Goal: Task Accomplishment & Management: Manage account settings

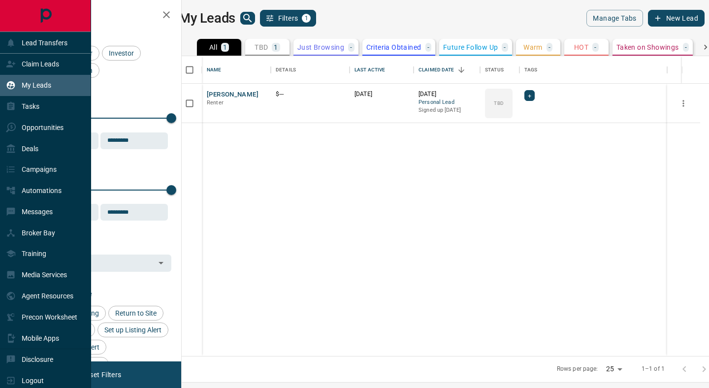
scroll to position [300, 523]
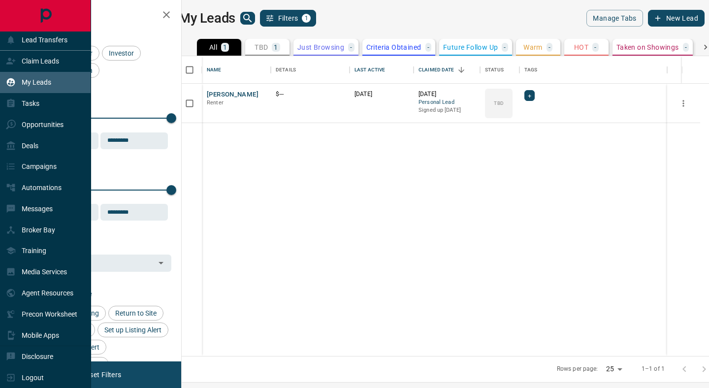
click at [41, 82] on p "My Leads" at bounding box center [37, 82] width 30 height 8
click at [41, 63] on p "Claim Leads" at bounding box center [40, 61] width 37 height 8
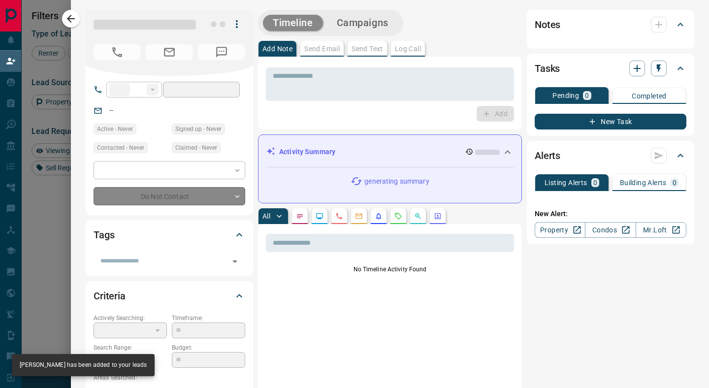
type input "**"
type input "**********"
type input "**"
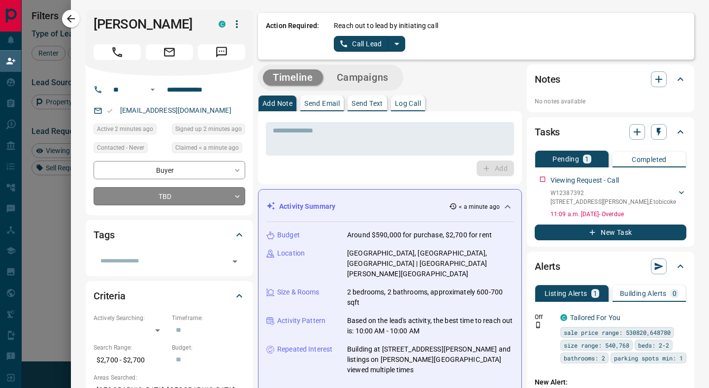
click at [236, 195] on body "Lead Transfers Claim Leads My Leads Tasks Opportunities Deals Campaigns Automat…" at bounding box center [354, 165] width 709 height 330
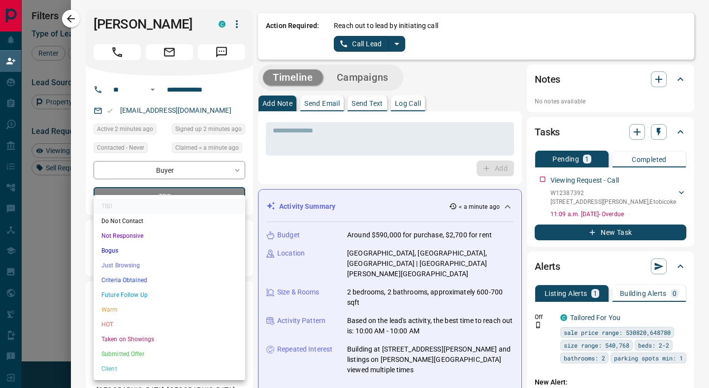
click at [277, 176] on div at bounding box center [354, 194] width 709 height 388
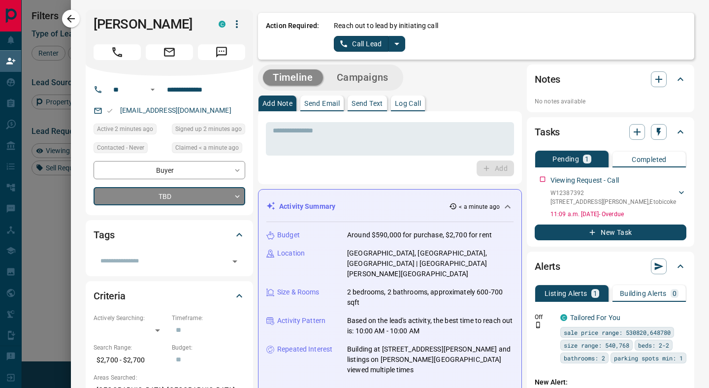
click at [238, 25] on icon "button" at bounding box center [237, 24] width 12 height 12
click at [356, 169] on div at bounding box center [354, 194] width 709 height 388
click at [238, 26] on icon "button" at bounding box center [237, 24] width 12 height 12
click at [217, 45] on li "Reassign Lead" at bounding box center [216, 43] width 58 height 15
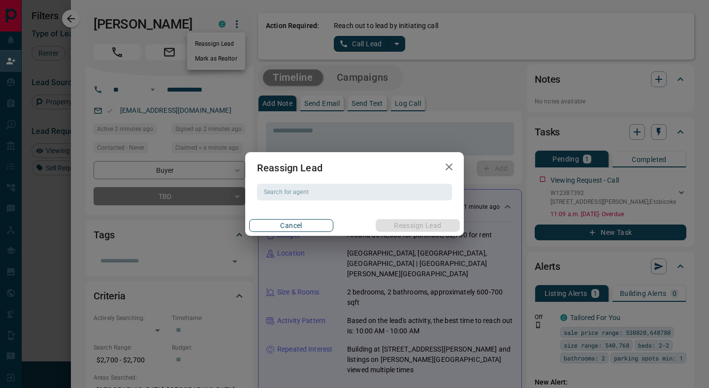
click at [325, 227] on button "Cancel" at bounding box center [291, 225] width 84 height 13
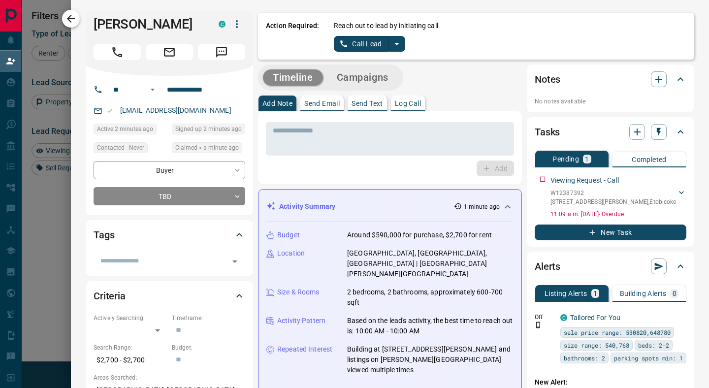
click at [70, 22] on icon "button" at bounding box center [71, 19] width 8 height 8
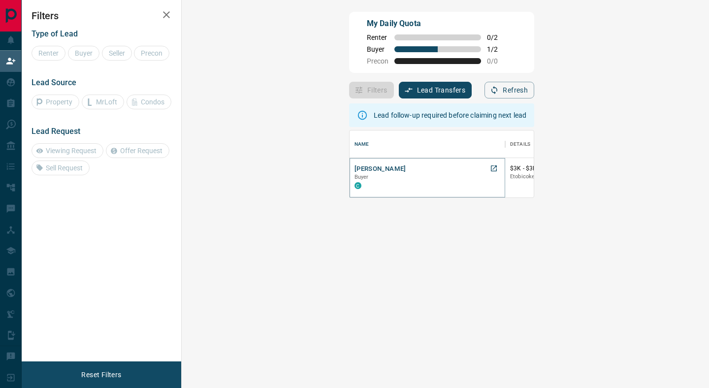
click at [354, 171] on button "[PERSON_NAME]" at bounding box center [380, 168] width 52 height 9
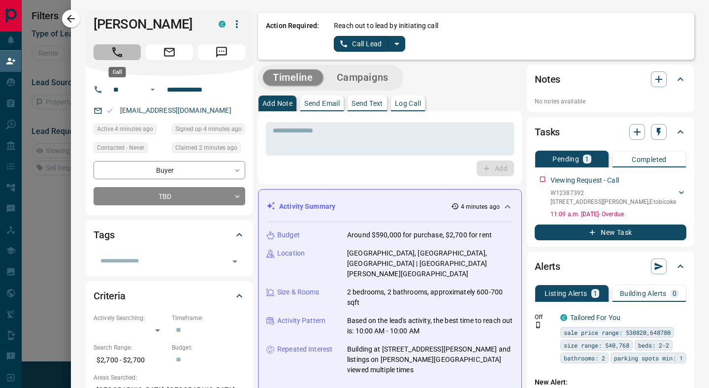
click at [130, 54] on button "Call" at bounding box center [117, 52] width 47 height 16
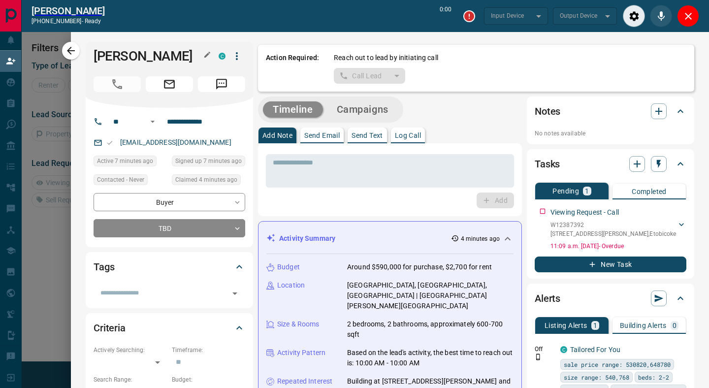
type input "*******"
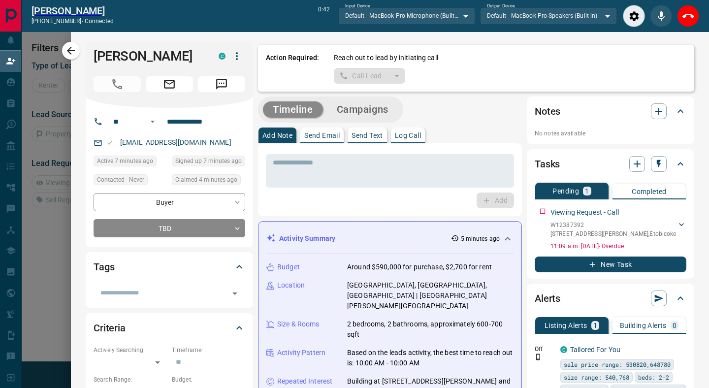
click at [563, 135] on p "No notes available" at bounding box center [611, 133] width 152 height 9
click at [570, 132] on p "No notes available" at bounding box center [611, 133] width 152 height 9
click at [661, 114] on icon "button" at bounding box center [659, 111] width 12 height 12
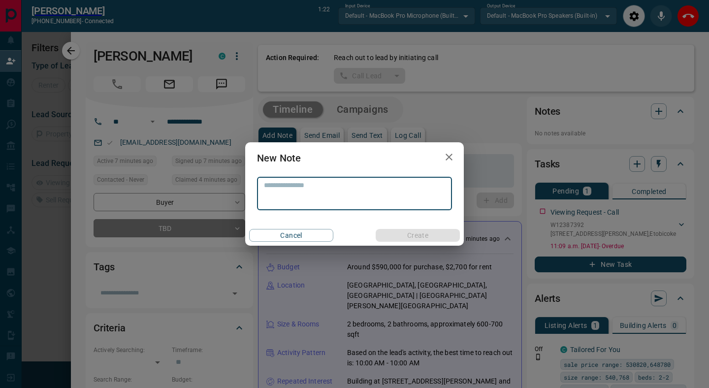
click at [451, 158] on icon "button" at bounding box center [449, 157] width 12 height 12
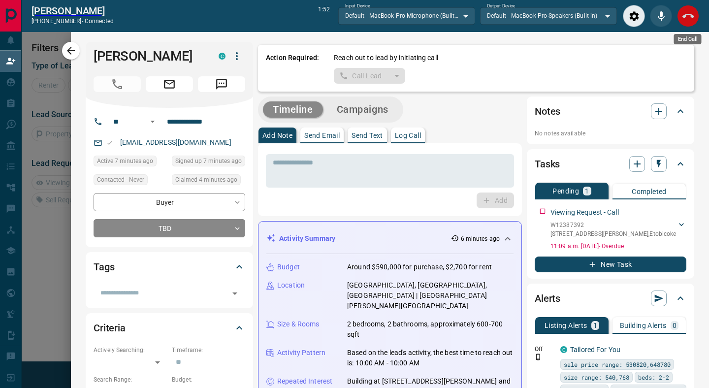
click at [690, 20] on icon "End Call" at bounding box center [688, 16] width 12 height 12
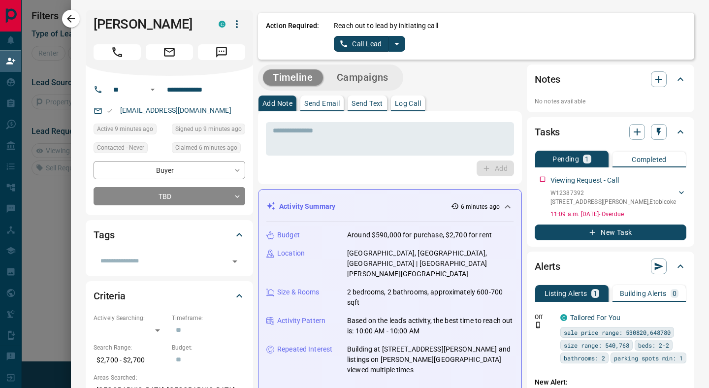
click at [558, 100] on p "No notes available" at bounding box center [611, 101] width 152 height 9
click at [543, 103] on p "No notes available" at bounding box center [611, 101] width 152 height 9
click at [565, 101] on p "No notes available" at bounding box center [611, 101] width 152 height 9
click at [659, 79] on icon "button" at bounding box center [658, 79] width 7 height 7
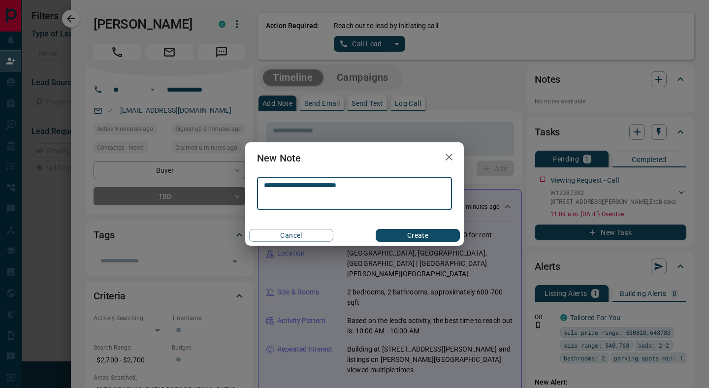
type textarea "**********"
click at [423, 236] on button "Create" at bounding box center [418, 235] width 84 height 13
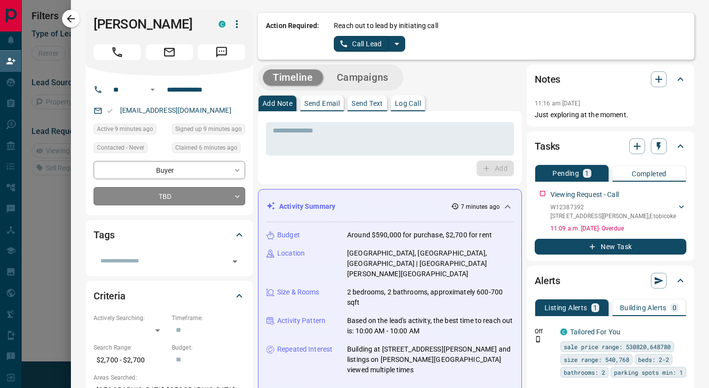
click at [239, 196] on body "**********" at bounding box center [354, 165] width 709 height 330
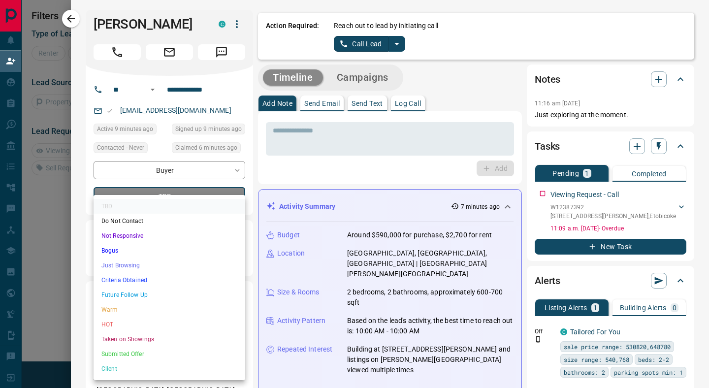
click at [132, 268] on li "Just Browsing" at bounding box center [170, 265] width 152 height 15
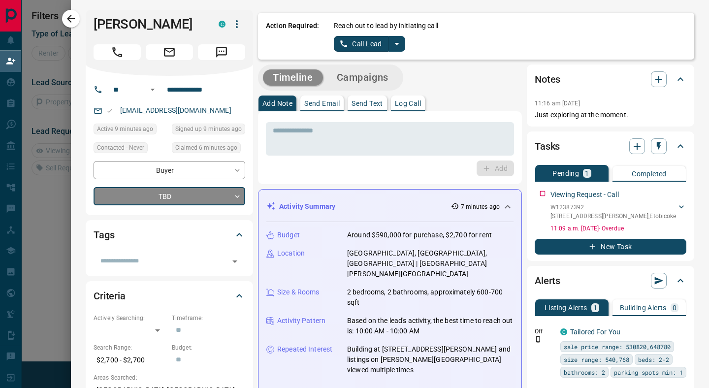
type input "*"
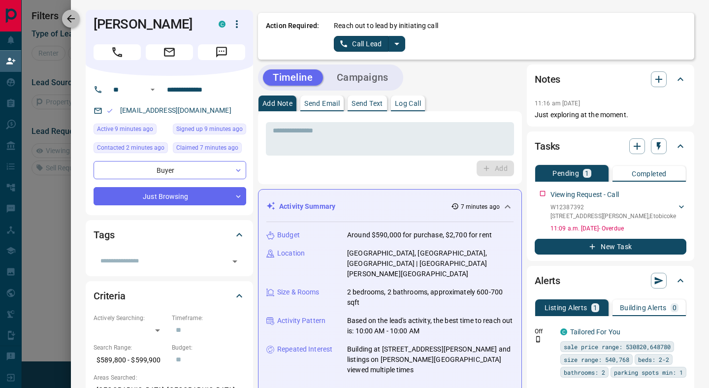
click at [73, 21] on icon "button" at bounding box center [71, 19] width 12 height 12
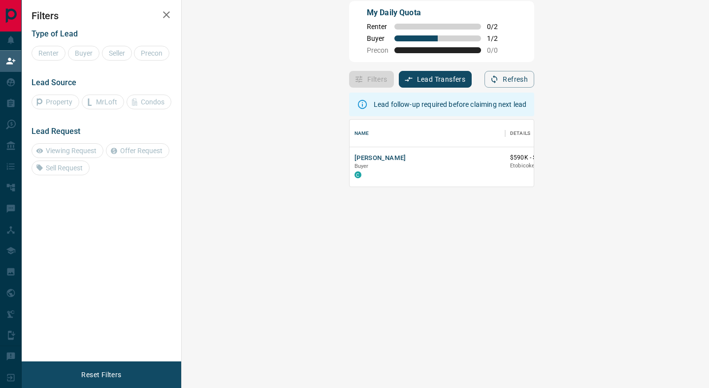
click at [166, 14] on icon "button" at bounding box center [166, 14] width 7 height 7
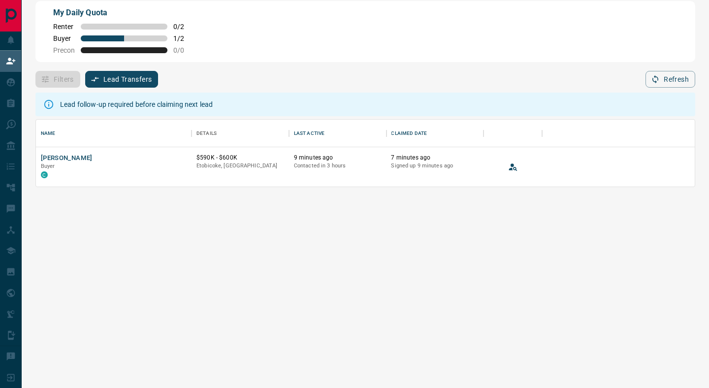
scroll to position [67, 659]
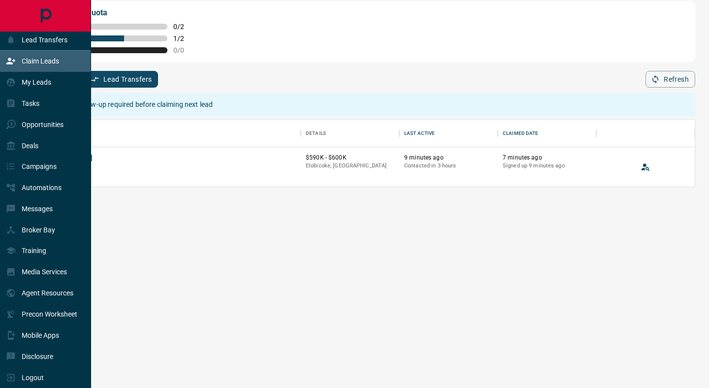
click at [45, 61] on p "Claim Leads" at bounding box center [40, 61] width 37 height 8
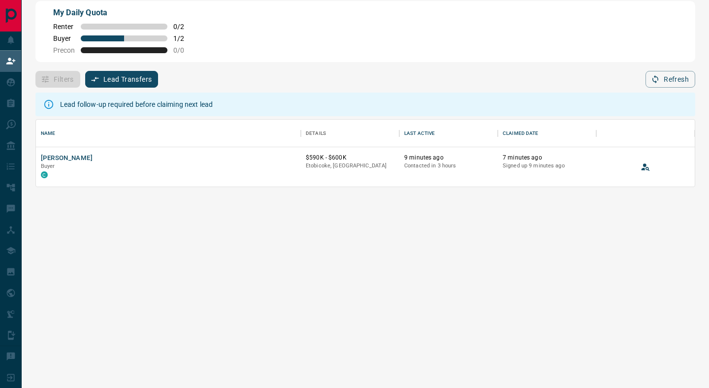
click at [279, 73] on div "Filters Lead Transfers 0 Refresh" at bounding box center [365, 75] width 660 height 26
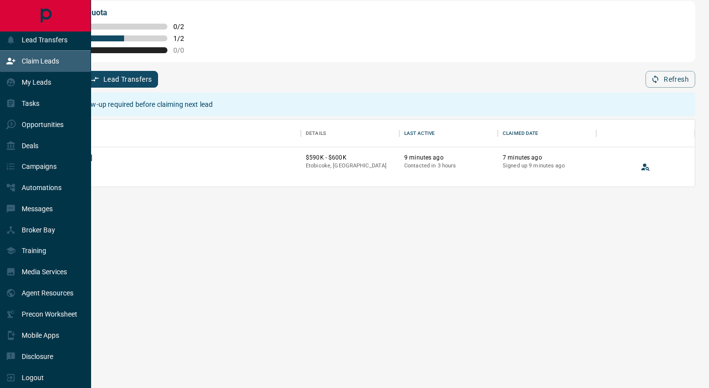
click at [13, 63] on icon at bounding box center [11, 61] width 10 height 10
click at [59, 57] on p "Claim Leads" at bounding box center [40, 61] width 37 height 8
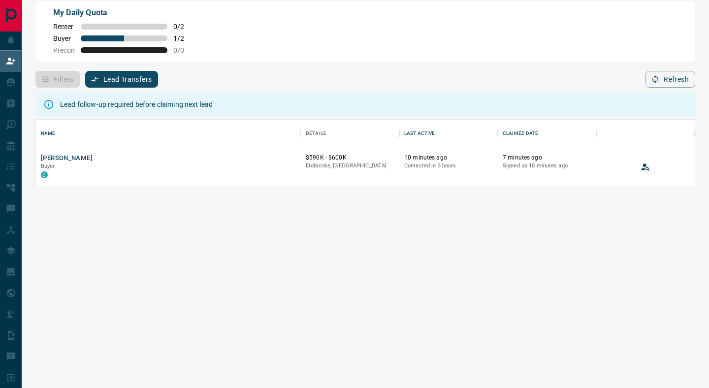
click at [391, 37] on div "My Daily Quota Renter 0 / 2 Buyer 1 / 2 Precon 0 / 0" at bounding box center [365, 31] width 660 height 61
click at [667, 83] on button "Refresh" at bounding box center [670, 79] width 50 height 17
click at [85, 157] on button "[PERSON_NAME]" at bounding box center [67, 158] width 52 height 9
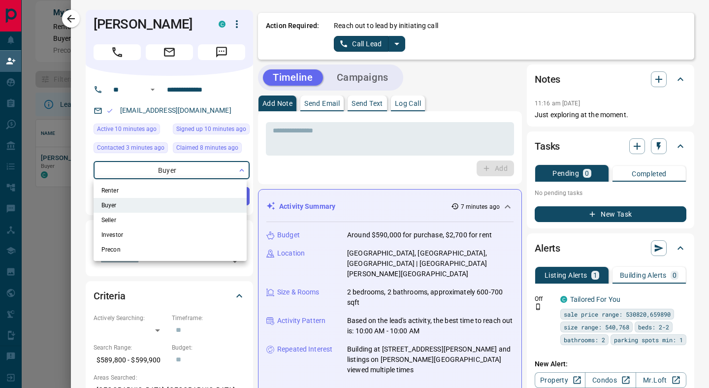
click at [240, 170] on body "**********" at bounding box center [354, 154] width 709 height 330
click at [133, 189] on li "Renter" at bounding box center [170, 190] width 153 height 15
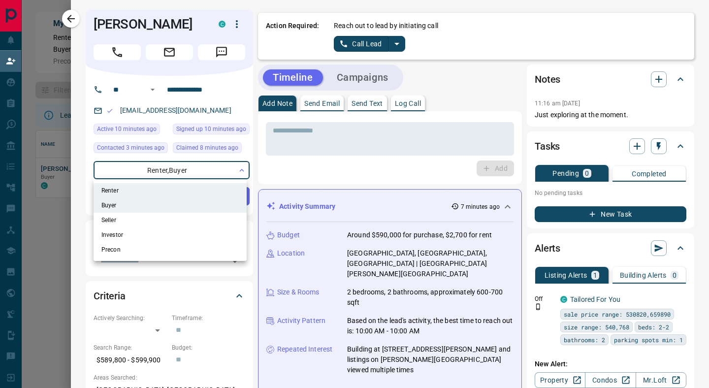
click at [639, 146] on div at bounding box center [354, 194] width 709 height 388
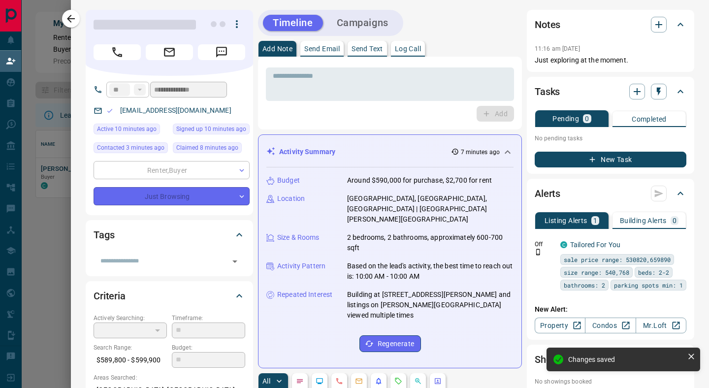
type input "**********"
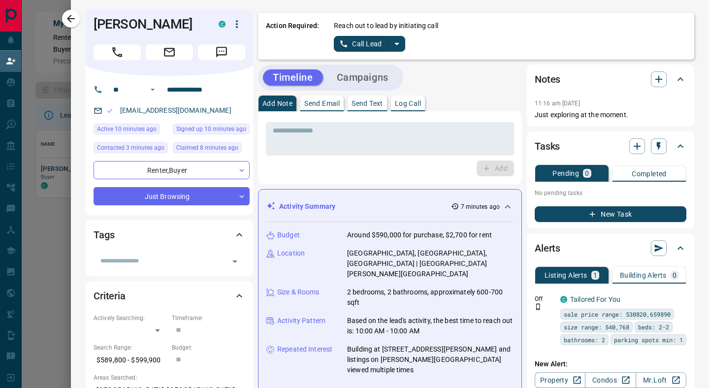
click at [432, 174] on div "Add" at bounding box center [390, 168] width 248 height 16
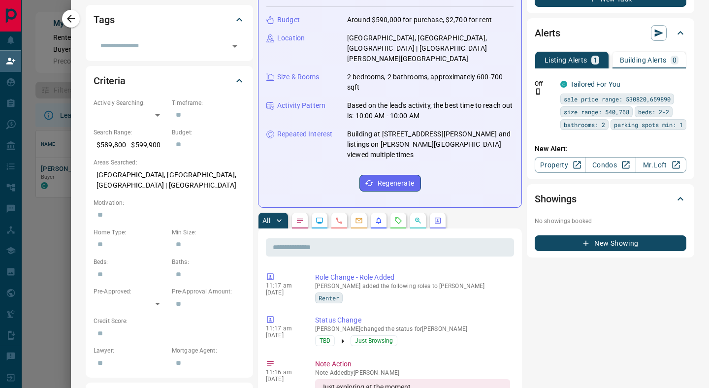
scroll to position [214, 0]
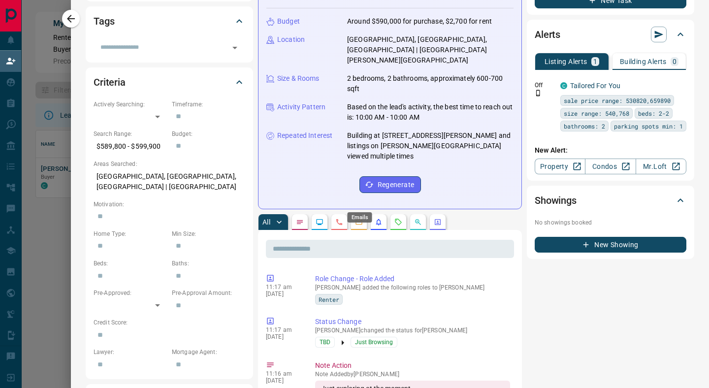
click at [359, 220] on icon "Emails" at bounding box center [359, 222] width 6 height 5
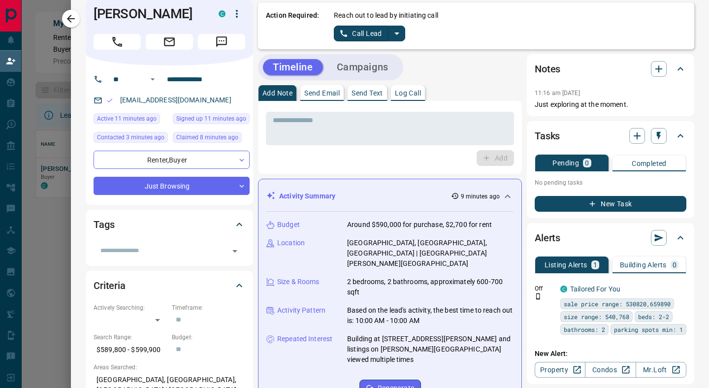
scroll to position [0, 0]
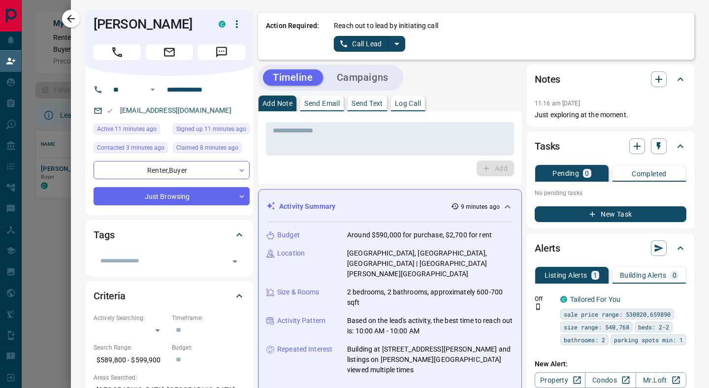
click at [320, 105] on p "Send Email" at bounding box center [321, 103] width 35 height 7
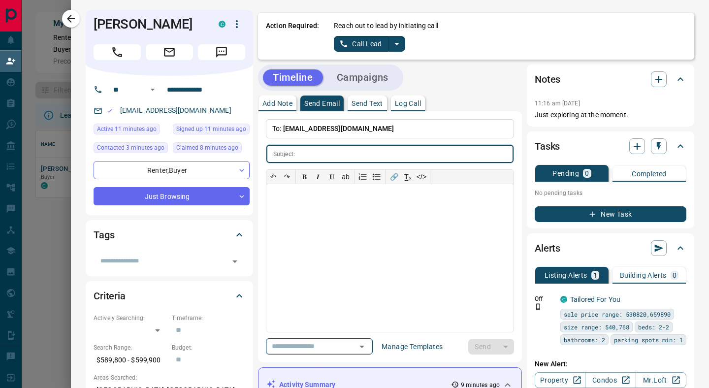
click at [368, 348] on icon "Open" at bounding box center [362, 347] width 12 height 12
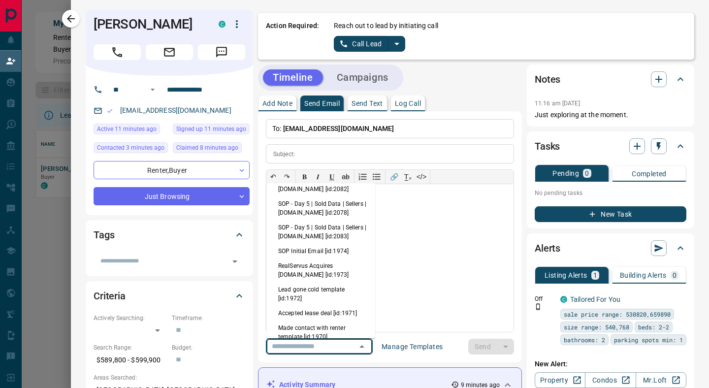
scroll to position [208, 0]
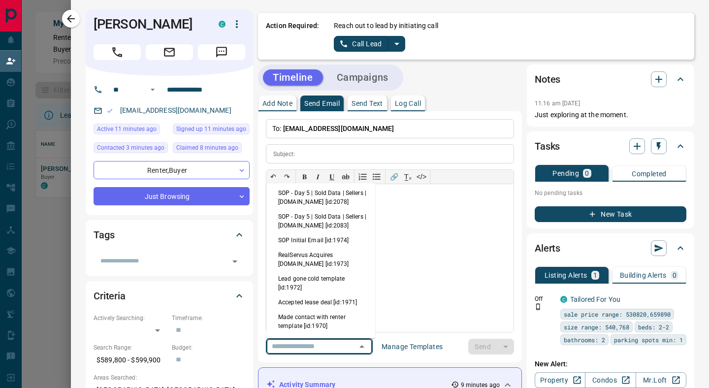
click at [317, 324] on li "Made contact with renter template [id:1970]" at bounding box center [320, 322] width 109 height 24
type input "**********"
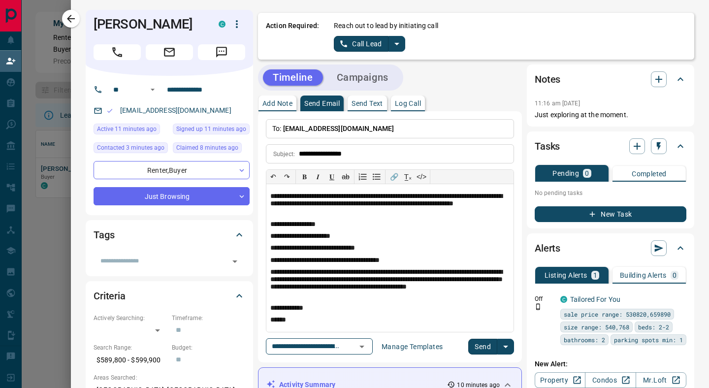
scroll to position [0, 0]
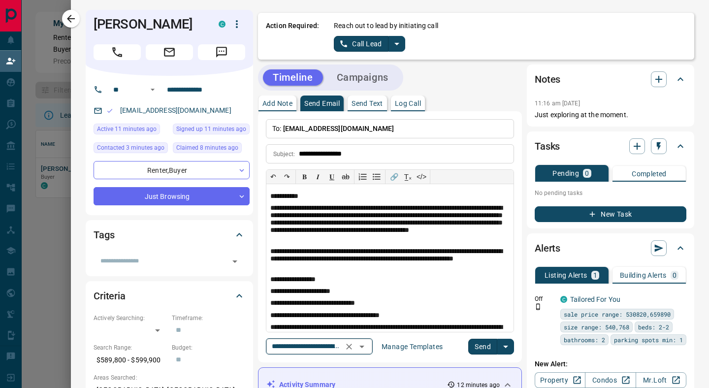
click at [353, 346] on icon "Clear" at bounding box center [349, 347] width 10 height 10
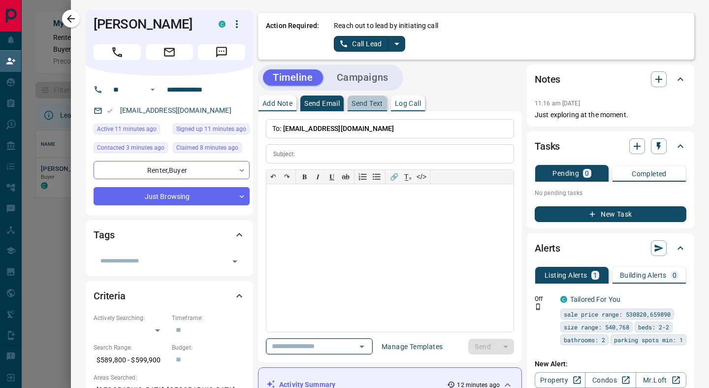
click at [379, 106] on p "Send Text" at bounding box center [367, 103] width 32 height 7
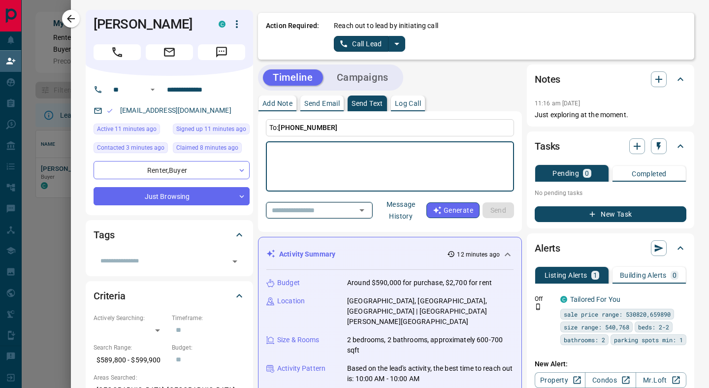
click at [364, 210] on icon "Open" at bounding box center [361, 210] width 5 height 2
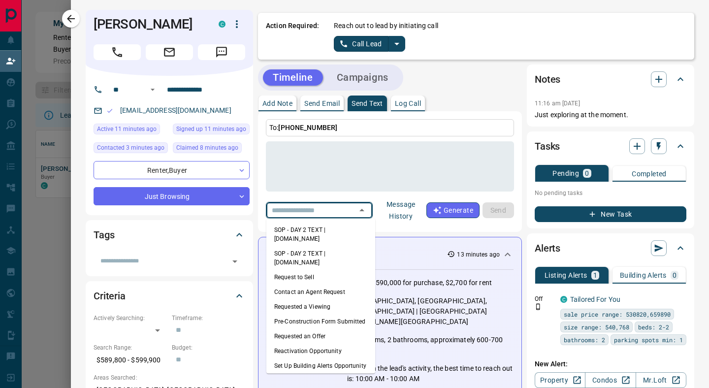
click at [325, 229] on li "SOP - DAY 2 TEXT | [DOMAIN_NAME]" at bounding box center [320, 234] width 109 height 24
type textarea "**********"
type input "**********"
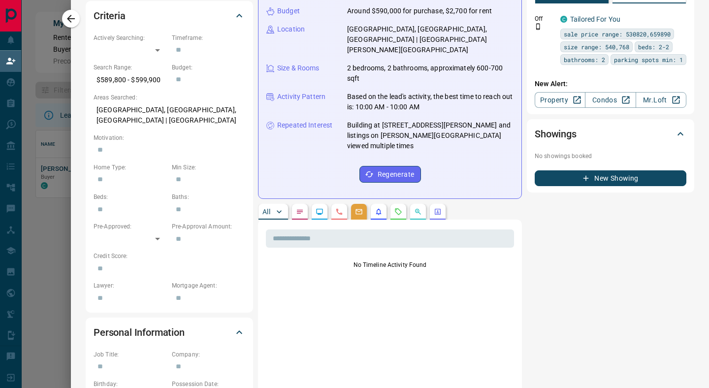
scroll to position [264, 0]
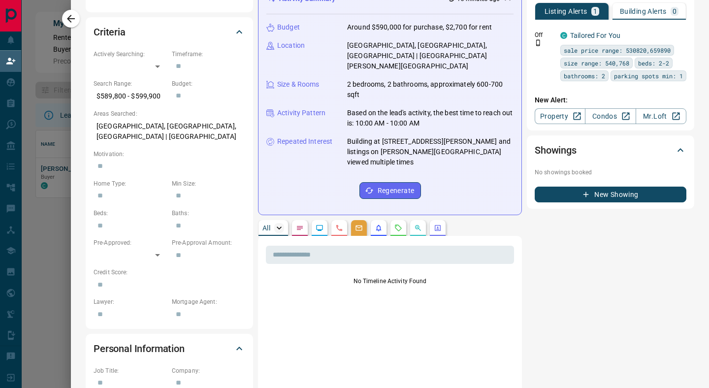
click at [279, 223] on icon "button" at bounding box center [279, 228] width 10 height 10
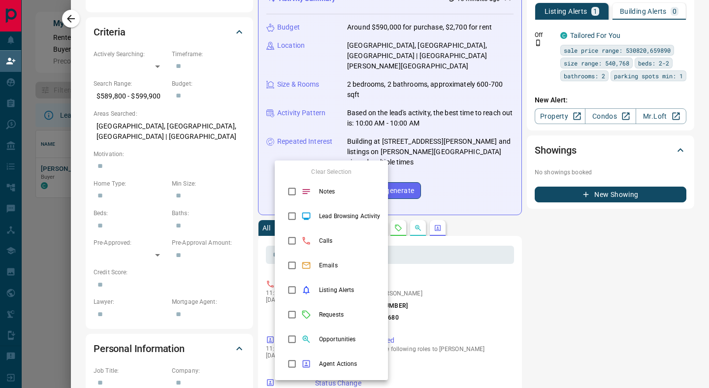
click at [535, 249] on div at bounding box center [354, 194] width 709 height 388
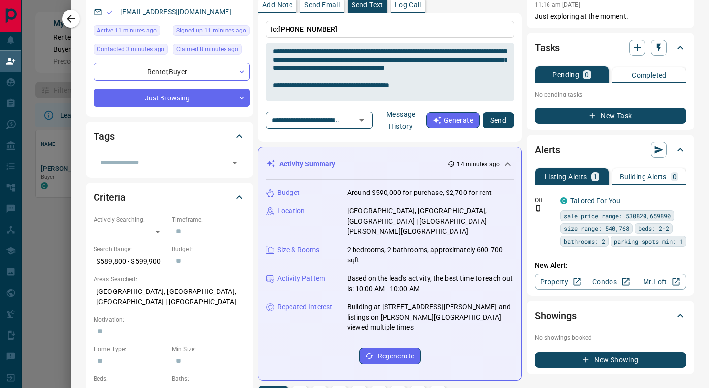
scroll to position [0, 0]
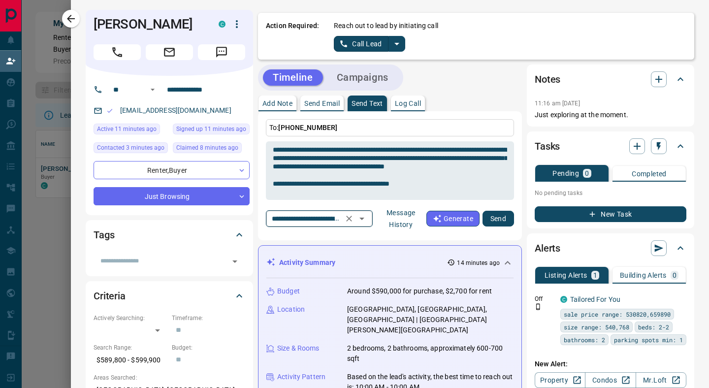
click at [366, 219] on icon "Open" at bounding box center [362, 219] width 12 height 12
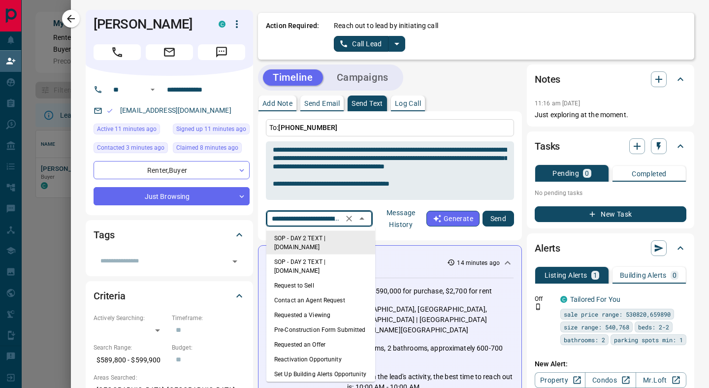
click at [521, 180] on div "**********" at bounding box center [390, 175] width 264 height 129
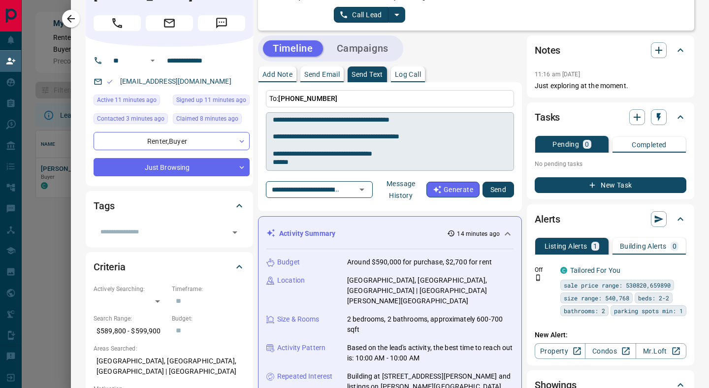
scroll to position [31, 0]
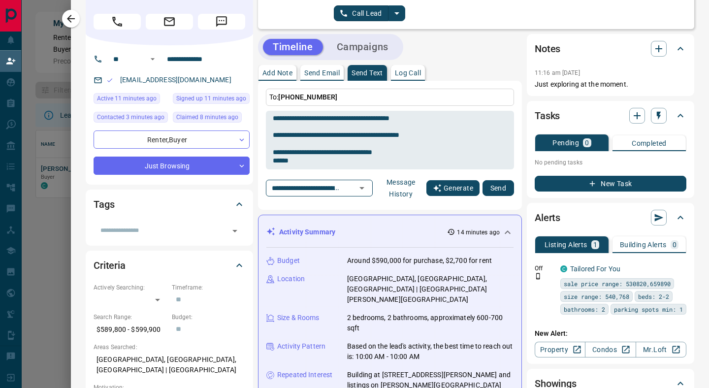
click at [459, 191] on button "Generate" at bounding box center [452, 188] width 53 height 16
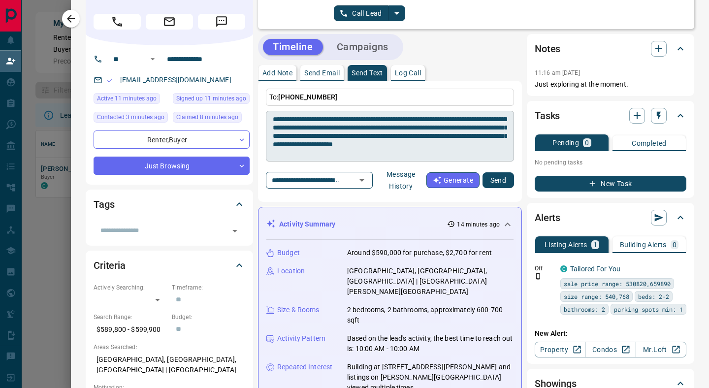
scroll to position [32, 0]
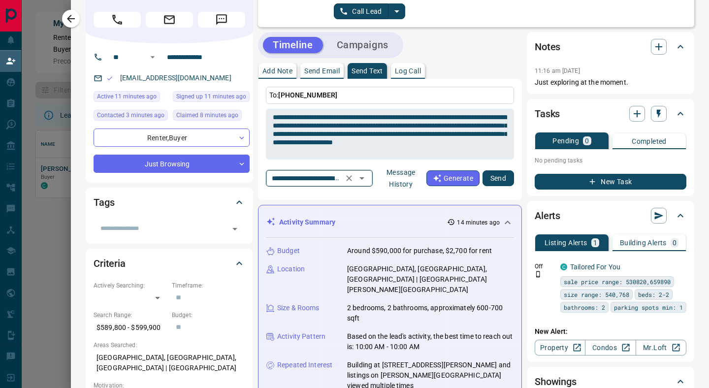
click at [364, 179] on icon "Open" at bounding box center [362, 178] width 12 height 12
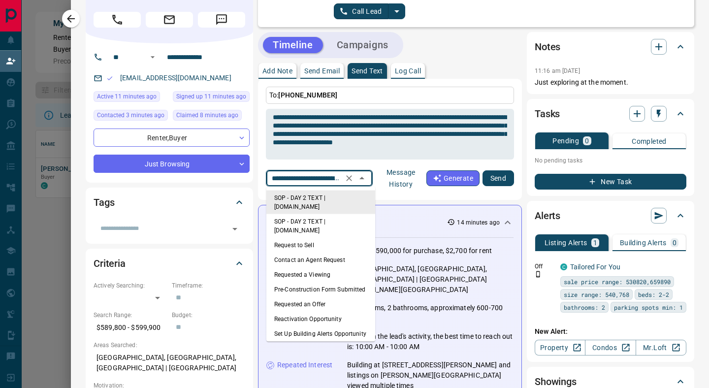
click at [335, 198] on li "SOP - DAY 2 TEXT | [DOMAIN_NAME]" at bounding box center [320, 202] width 109 height 24
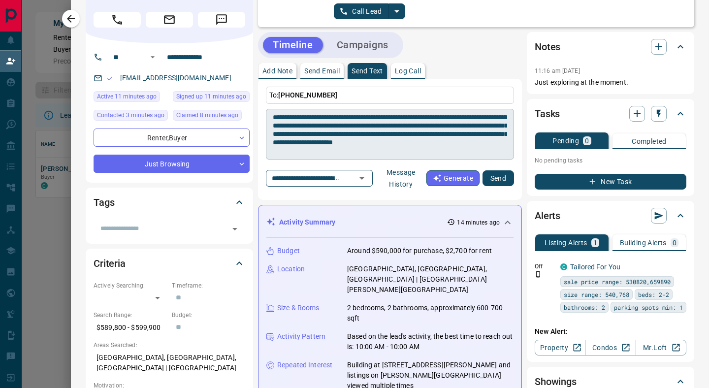
click at [392, 118] on textarea "**********" at bounding box center [390, 134] width 234 height 42
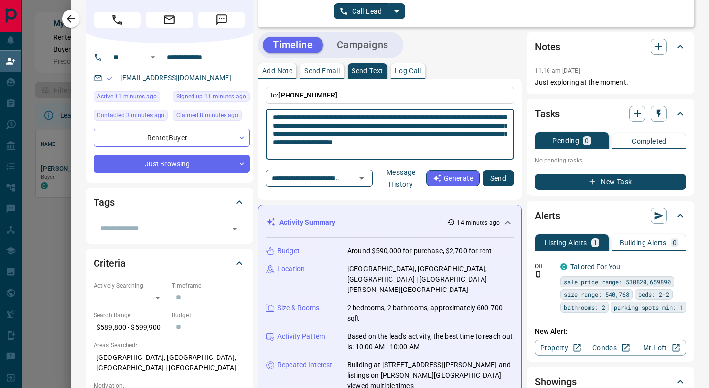
scroll to position [0, 0]
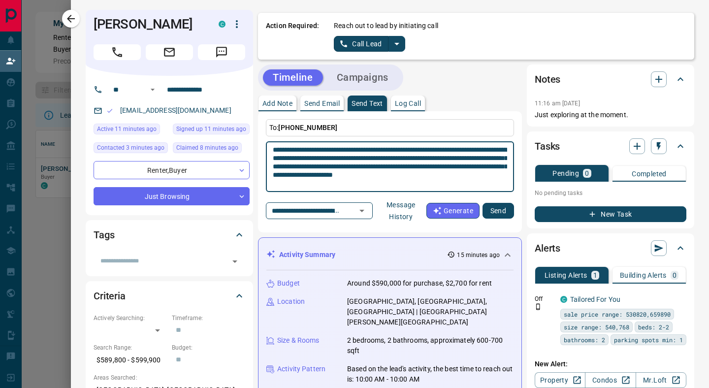
drag, startPoint x: 349, startPoint y: 158, endPoint x: 495, endPoint y: 166, distance: 146.9
click at [495, 166] on textarea "**********" at bounding box center [390, 167] width 234 height 42
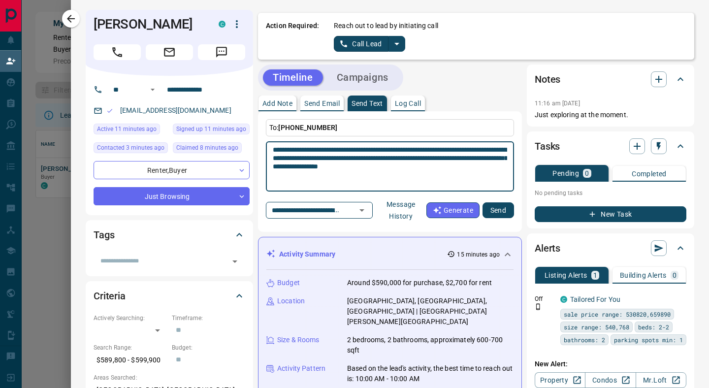
drag, startPoint x: 407, startPoint y: 149, endPoint x: 344, endPoint y: 159, distance: 63.3
click at [344, 159] on textarea "**********" at bounding box center [390, 167] width 234 height 42
click at [416, 168] on textarea "**********" at bounding box center [390, 167] width 234 height 42
type textarea "**********"
click at [501, 211] on button "Send" at bounding box center [498, 210] width 32 height 16
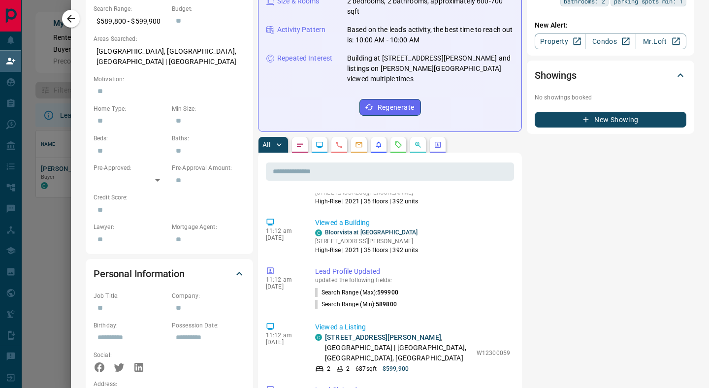
scroll to position [323, 0]
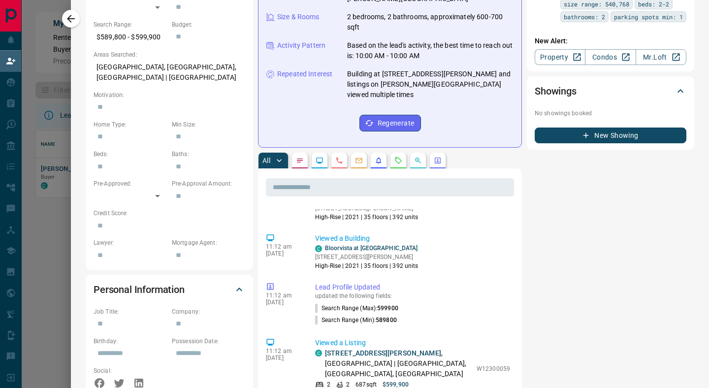
click at [380, 153] on button "button" at bounding box center [379, 161] width 16 height 16
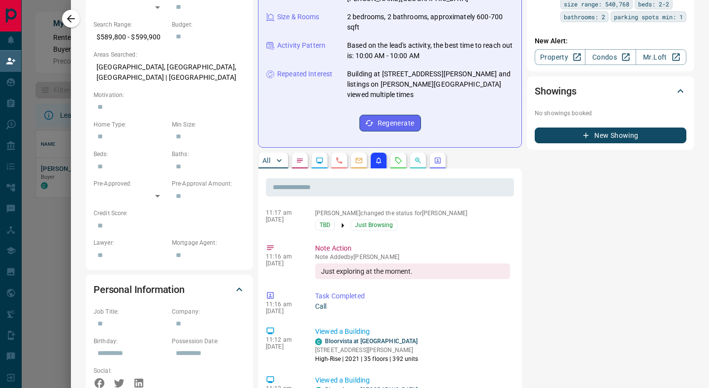
scroll to position [0, 0]
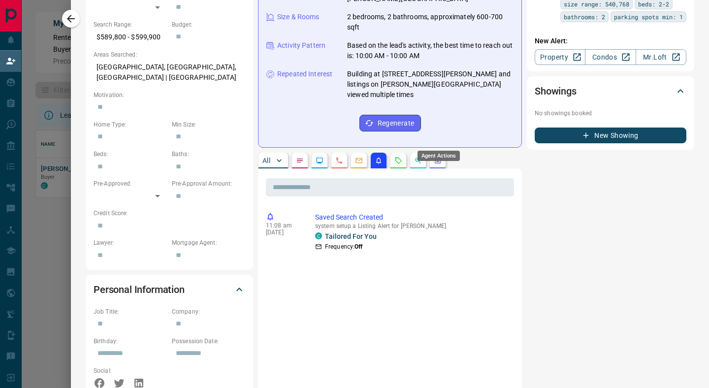
click at [438, 158] on icon "Agent Actions" at bounding box center [438, 161] width 6 height 6
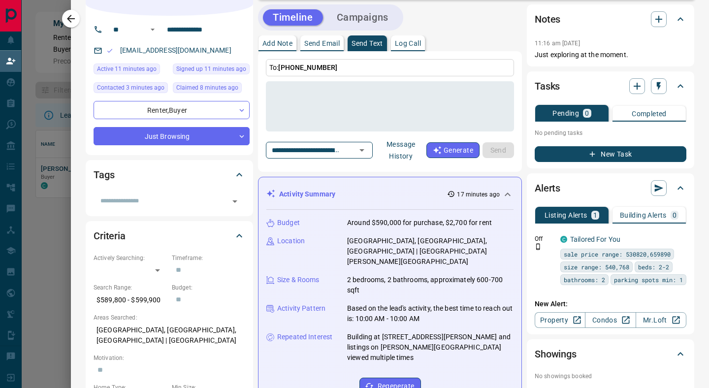
scroll to position [58, 0]
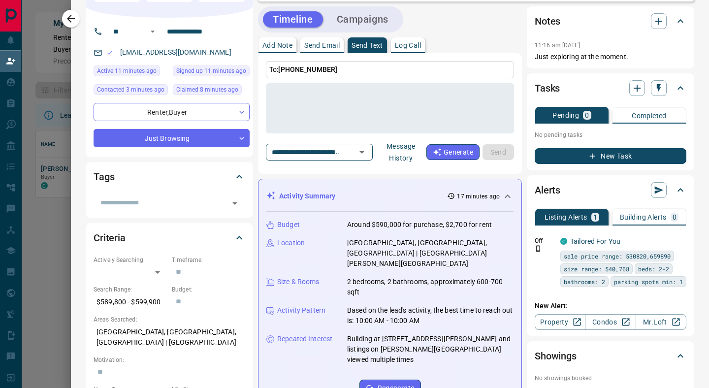
click at [630, 159] on button "New Task" at bounding box center [611, 156] width 152 height 16
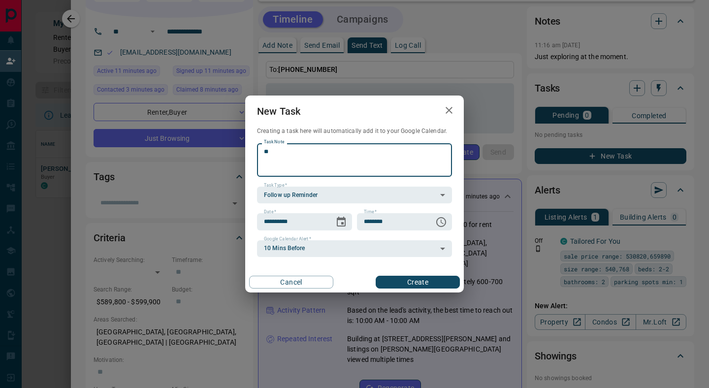
type textarea "*"
type textarea "**********"
click at [341, 224] on icon "Choose date, selected date is Sep 16, 2025" at bounding box center [341, 222] width 12 height 12
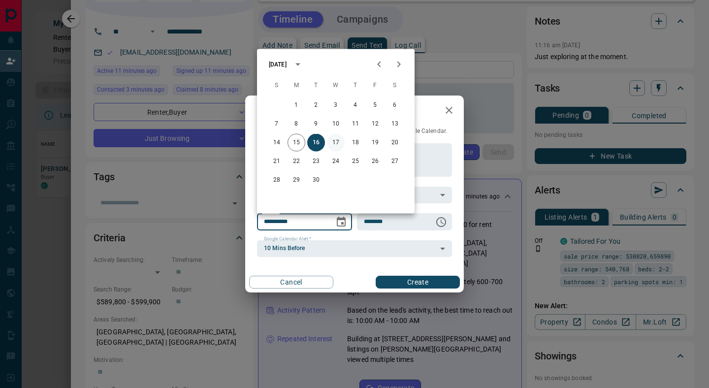
click at [337, 142] on button "17" at bounding box center [336, 143] width 18 height 18
type input "**********"
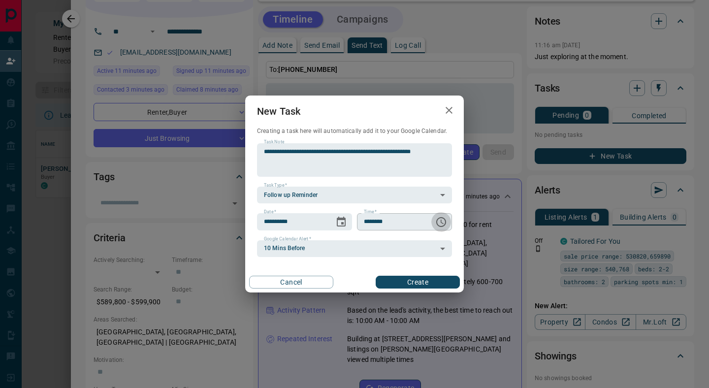
click at [444, 221] on icon "Choose time, selected time is 6:00 AM" at bounding box center [441, 222] width 12 height 12
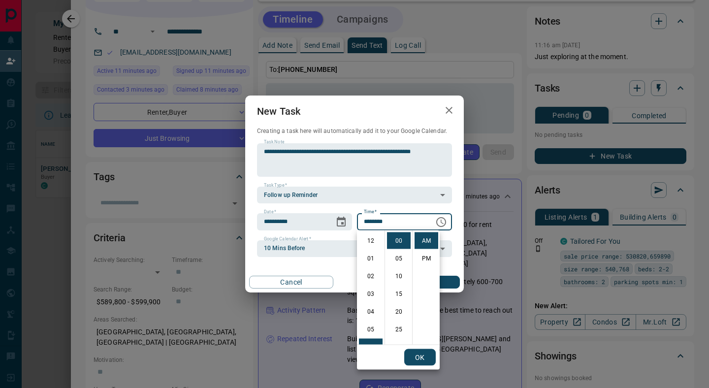
scroll to position [106, 0]
click at [373, 312] on li "10" at bounding box center [371, 311] width 24 height 17
type input "********"
click at [421, 354] on button "OK" at bounding box center [420, 357] width 32 height 17
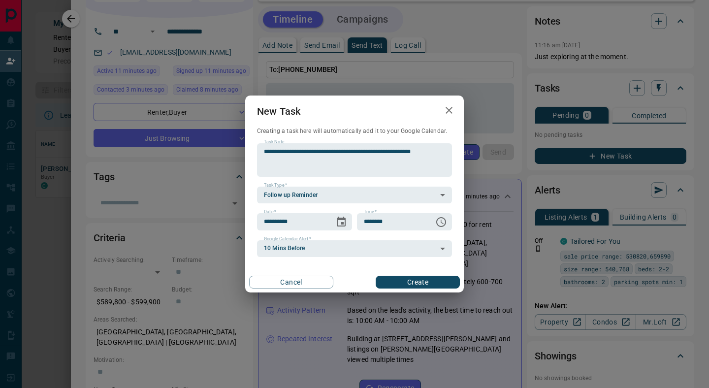
click at [433, 284] on button "Create" at bounding box center [418, 282] width 84 height 13
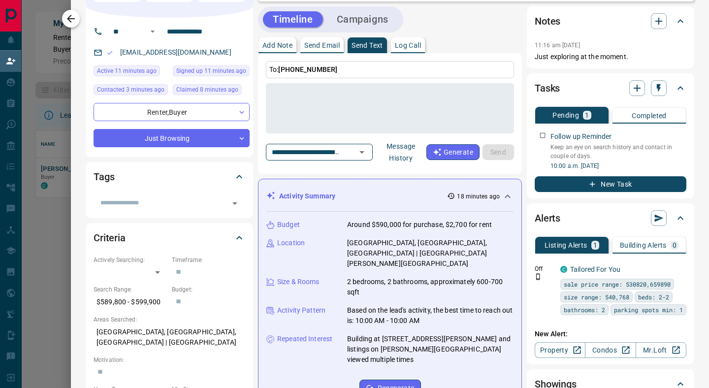
click at [68, 22] on icon "button" at bounding box center [71, 19] width 12 height 12
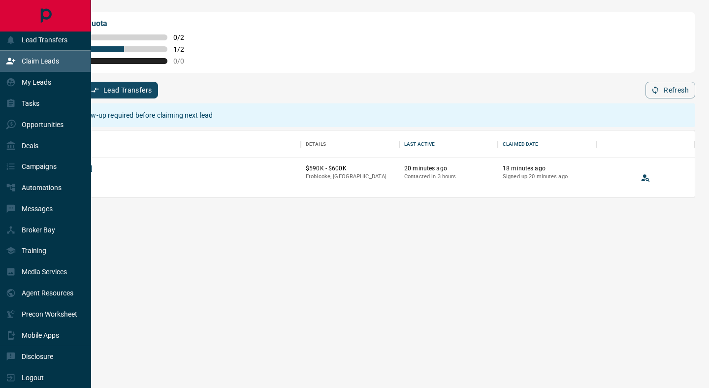
click at [43, 65] on div "Claim Leads" at bounding box center [32, 61] width 53 height 16
click at [56, 64] on div "Claim Leads" at bounding box center [32, 61] width 53 height 16
click at [34, 81] on p "My Leads" at bounding box center [37, 82] width 30 height 8
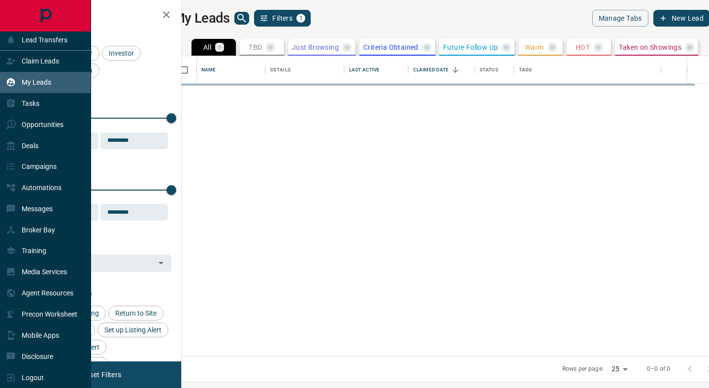
scroll to position [300, 523]
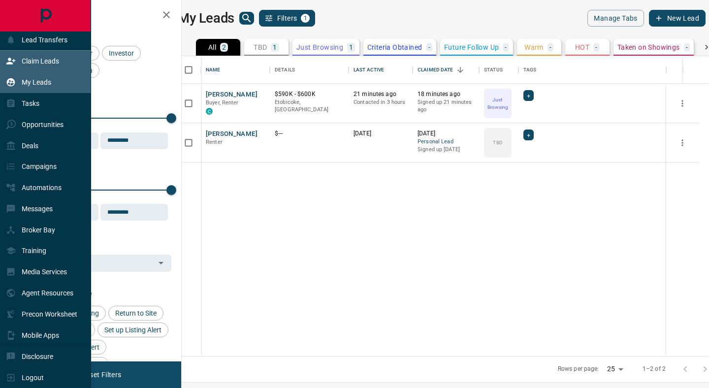
click at [37, 61] on p "Claim Leads" at bounding box center [40, 61] width 37 height 8
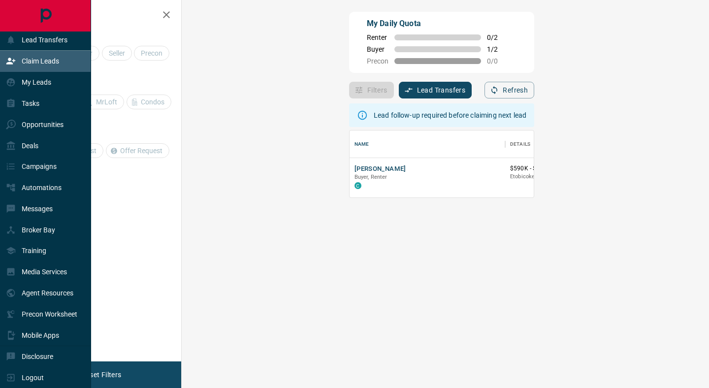
scroll to position [67, 506]
click at [44, 39] on p "Lead Transfers" at bounding box center [45, 40] width 46 height 8
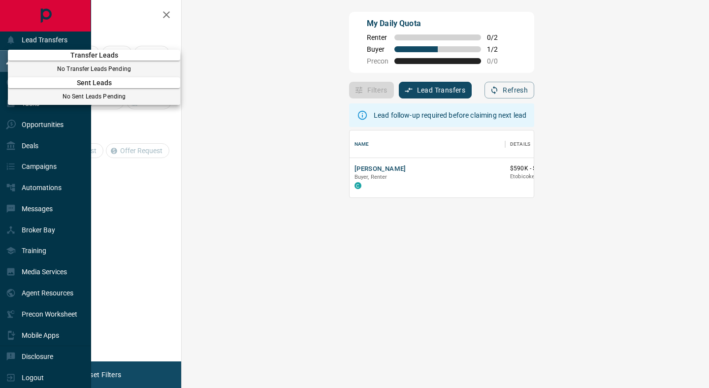
click at [48, 22] on div at bounding box center [354, 194] width 709 height 388
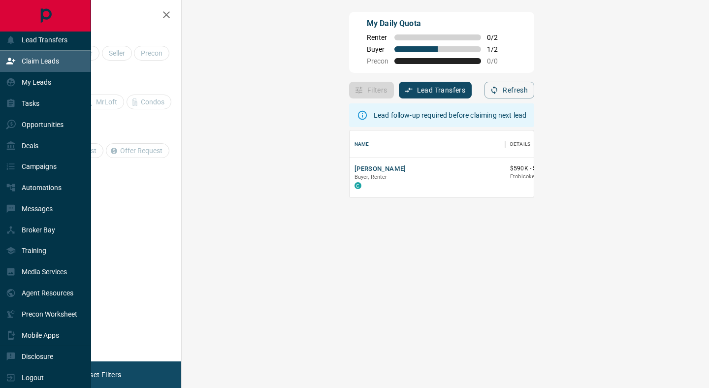
click at [48, 22] on icon "Main Page" at bounding box center [45, 16] width 22 height 22
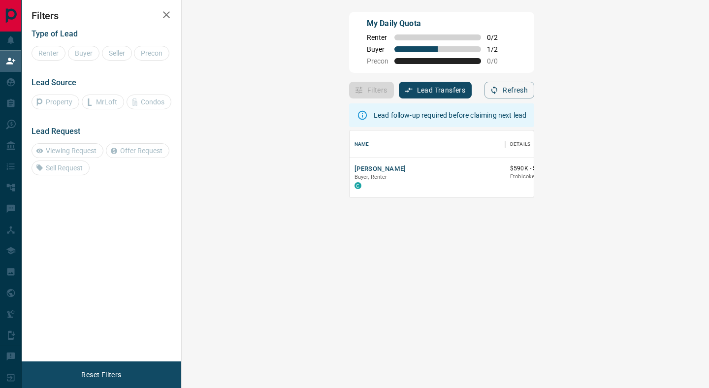
click at [169, 17] on icon "button" at bounding box center [166, 15] width 12 height 12
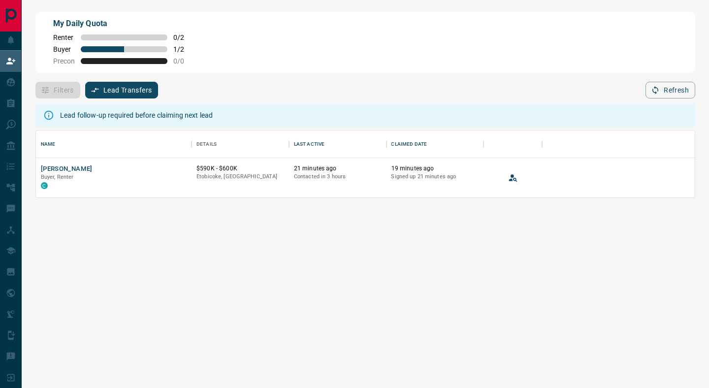
scroll to position [67, 659]
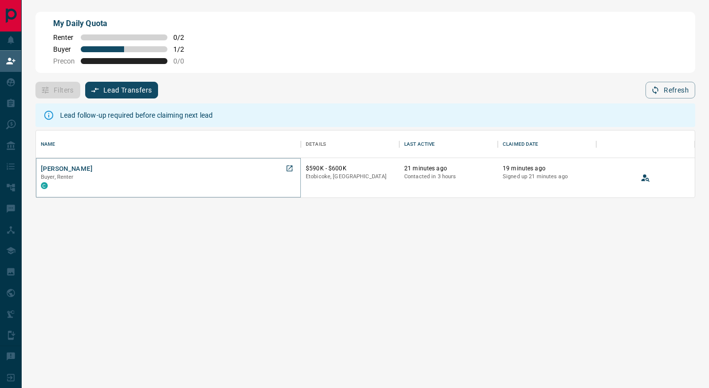
click at [71, 168] on button "[PERSON_NAME]" at bounding box center [67, 168] width 52 height 9
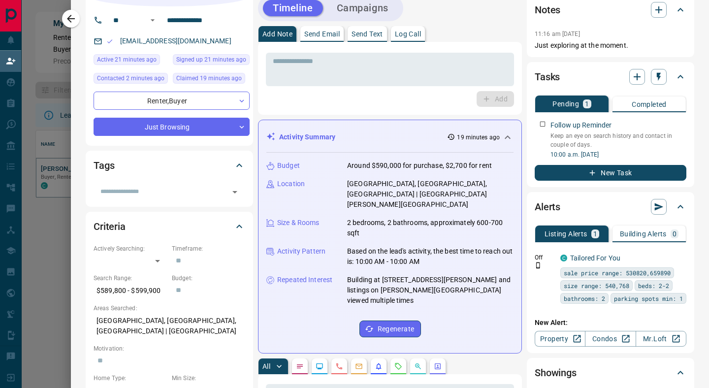
scroll to position [0, 0]
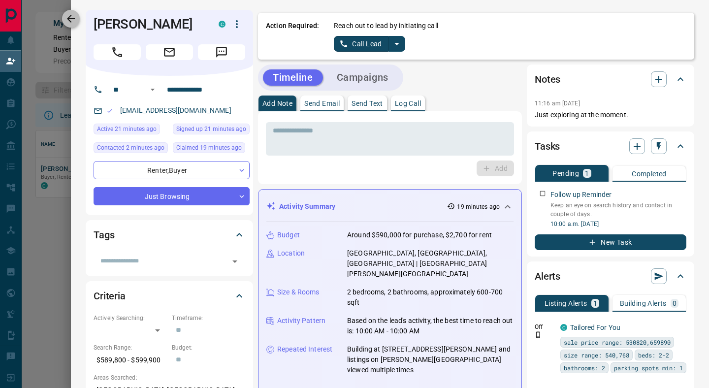
click at [72, 20] on icon "button" at bounding box center [71, 19] width 12 height 12
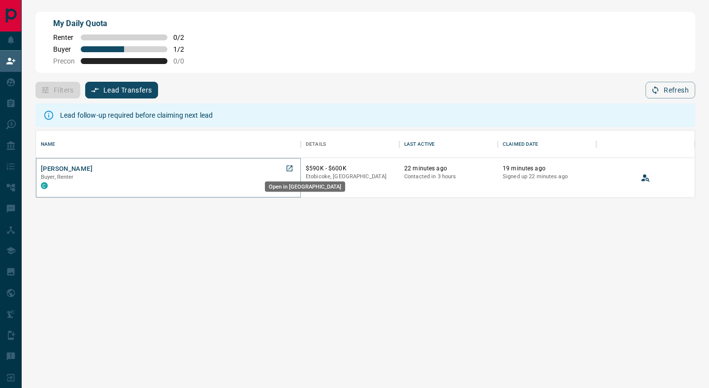
click at [288, 170] on icon "Open in New Tab" at bounding box center [290, 168] width 8 height 8
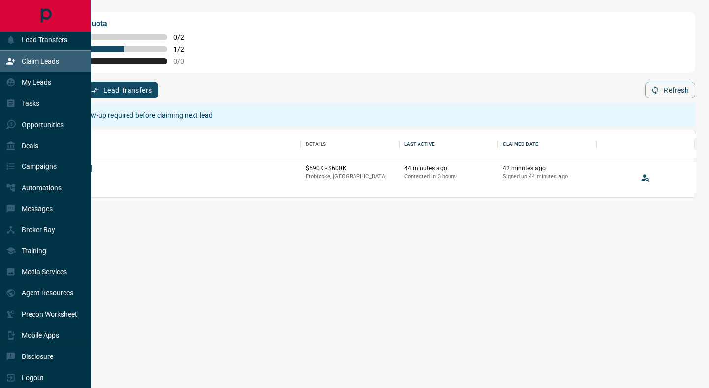
click at [46, 19] on icon "Main Page" at bounding box center [45, 16] width 22 height 22
click at [49, 82] on p "My Leads" at bounding box center [37, 82] width 30 height 8
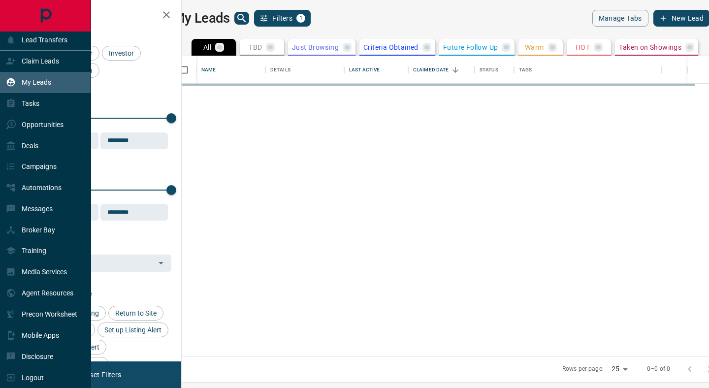
scroll to position [300, 523]
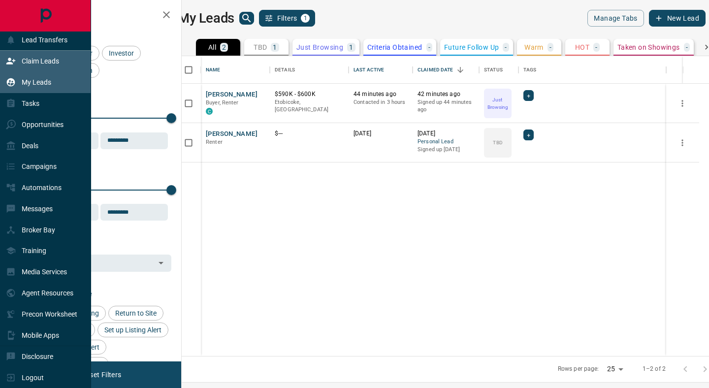
click at [51, 62] on p "Claim Leads" at bounding box center [40, 61] width 37 height 8
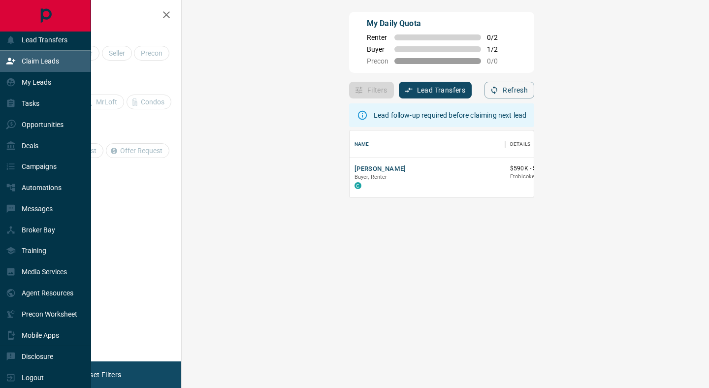
scroll to position [67, 506]
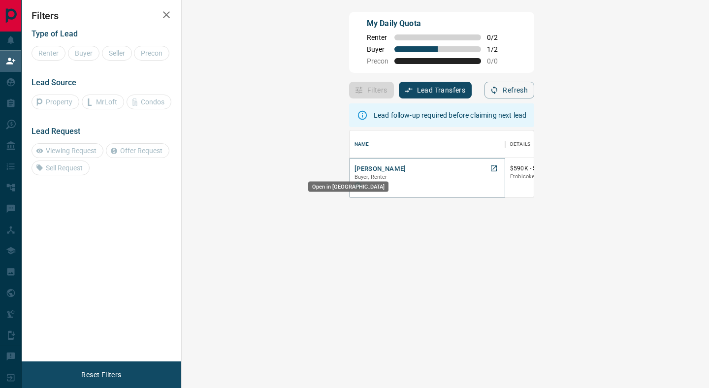
click at [490, 170] on icon "Open in New Tab" at bounding box center [494, 168] width 8 height 8
